Goal: Transaction & Acquisition: Purchase product/service

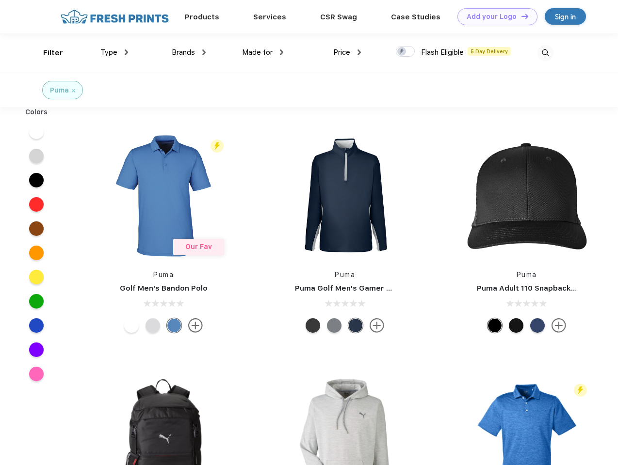
click at [494, 16] on link "Add your Logo Design Tool" at bounding box center [497, 16] width 80 height 17
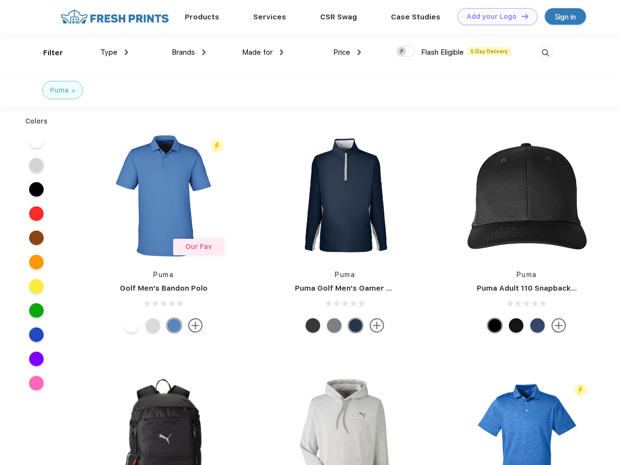
click at [0, 0] on div "Design Tool" at bounding box center [0, 0] width 0 height 0
click at [520, 16] on link "Add your Logo Design Tool" at bounding box center [497, 16] width 80 height 17
click at [47, 53] on div "Filter" at bounding box center [53, 53] width 20 height 11
click at [114, 52] on span "Type" at bounding box center [108, 52] width 17 height 9
click at [189, 52] on span "Brands" at bounding box center [183, 52] width 23 height 9
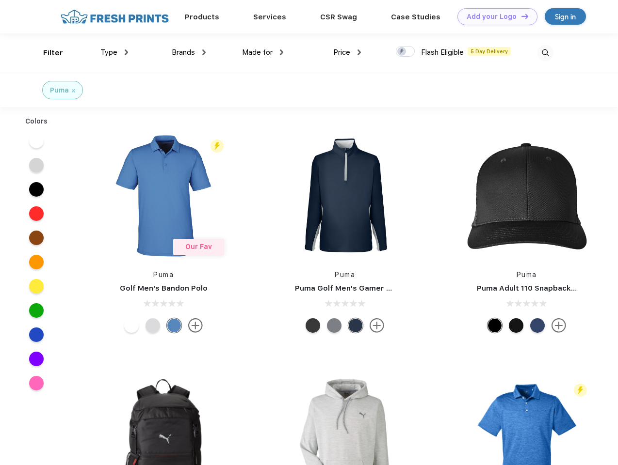
click at [263, 52] on span "Made for" at bounding box center [257, 52] width 31 height 9
click at [347, 52] on span "Price" at bounding box center [341, 52] width 17 height 9
click at [405, 52] on div at bounding box center [405, 51] width 19 height 11
click at [402, 52] on input "checkbox" at bounding box center [399, 49] width 6 height 6
click at [545, 53] on img at bounding box center [545, 53] width 16 height 16
